Goal: Find specific page/section: Find specific page/section

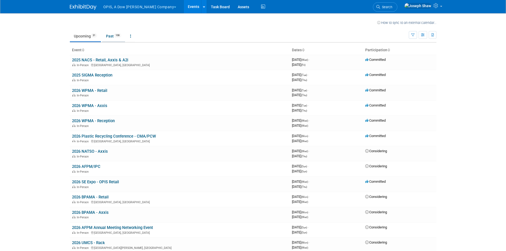
click at [108, 35] on link "Past 108" at bounding box center [113, 36] width 23 height 10
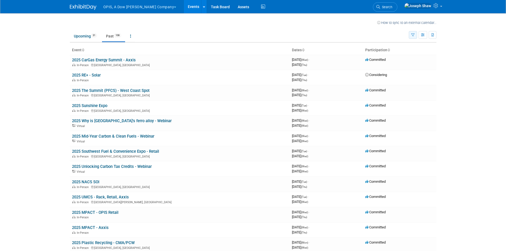
click at [414, 33] on button "button" at bounding box center [412, 35] width 8 height 8
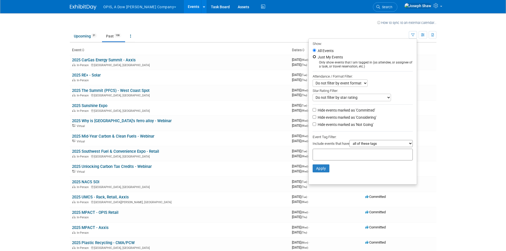
click at [312, 56] on input "Just My Events" at bounding box center [313, 56] width 3 height 3
radio input "true"
click at [318, 165] on li "Apply Clear Filters" at bounding box center [362, 168] width 108 height 16
click at [316, 171] on button "Apply" at bounding box center [320, 168] width 17 height 8
